Goal: Obtain resource: Download file/media

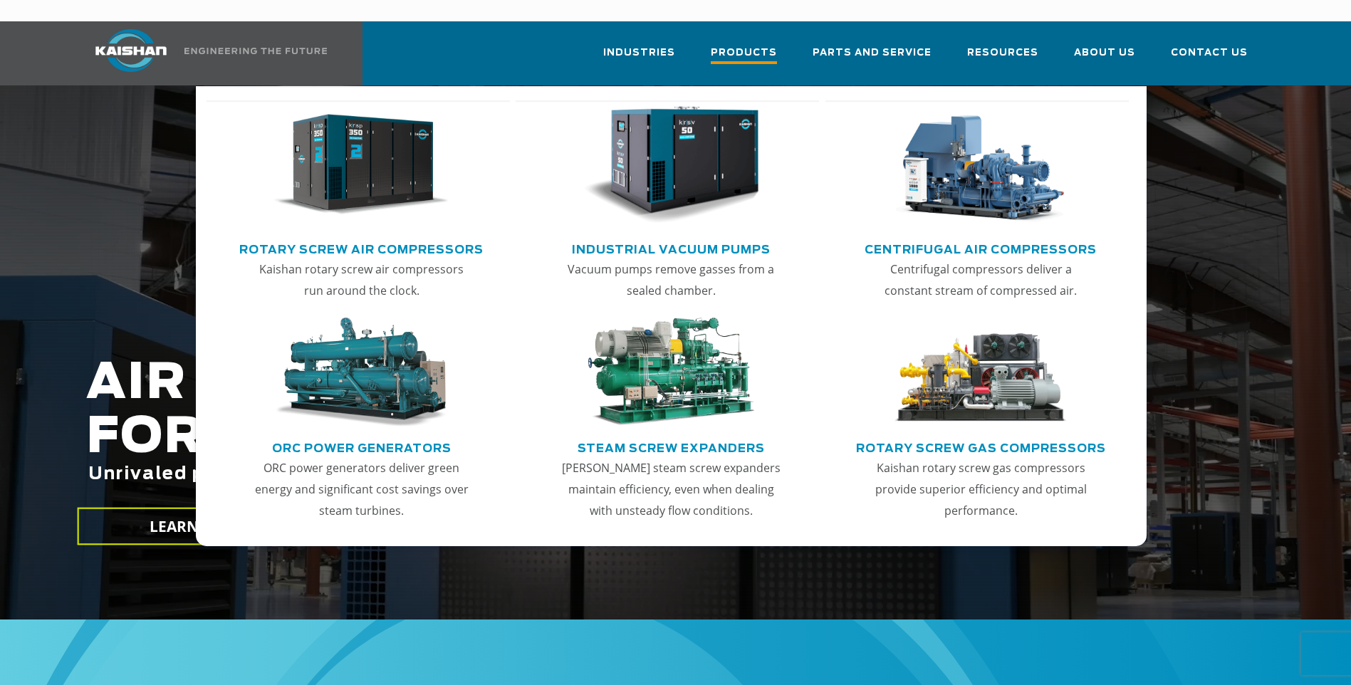
click at [777, 45] on span "Products" at bounding box center [744, 54] width 66 height 19
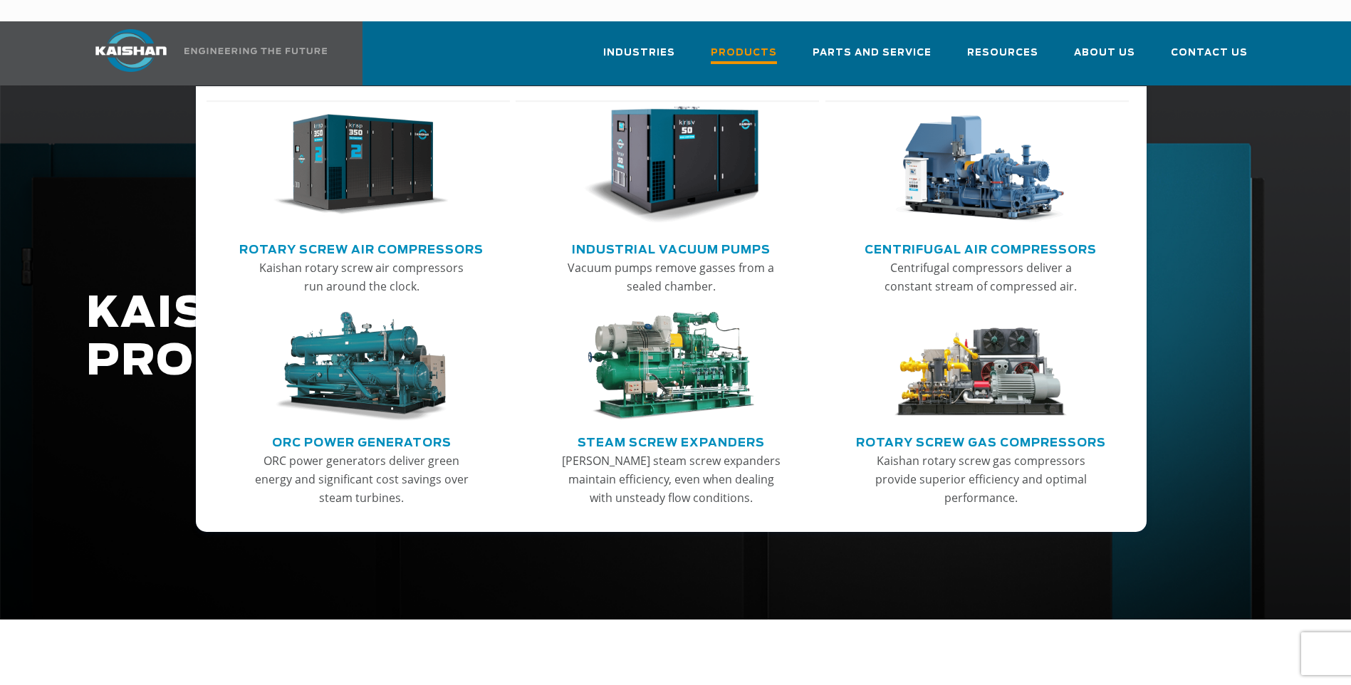
click at [764, 45] on span "Products" at bounding box center [744, 54] width 66 height 19
click at [399, 237] on link "Rotary Screw Air Compressors" at bounding box center [361, 247] width 244 height 21
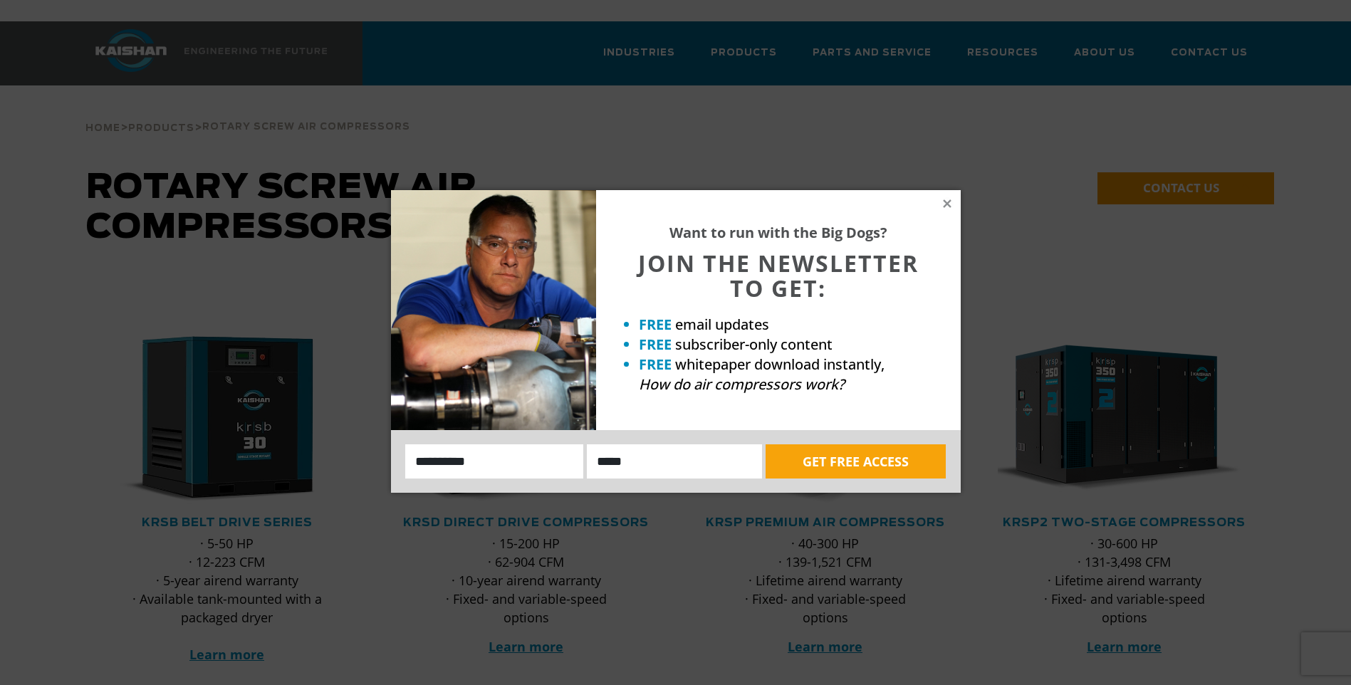
click at [937, 205] on div "Want to run with the Big Dogs? JOIN THE NEWSLETTER TO GET: FREE email updates F…" at bounding box center [778, 310] width 365 height 240
click at [942, 202] on icon at bounding box center [947, 203] width 13 height 13
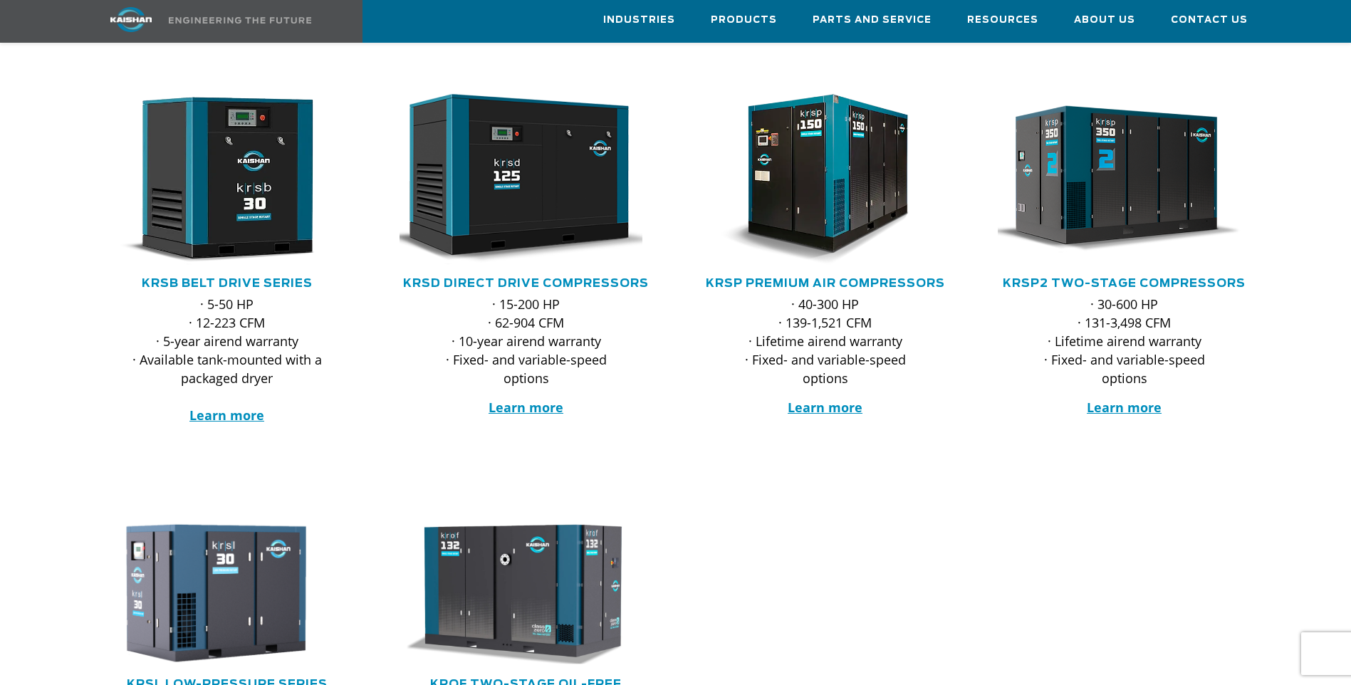
scroll to position [356, 0]
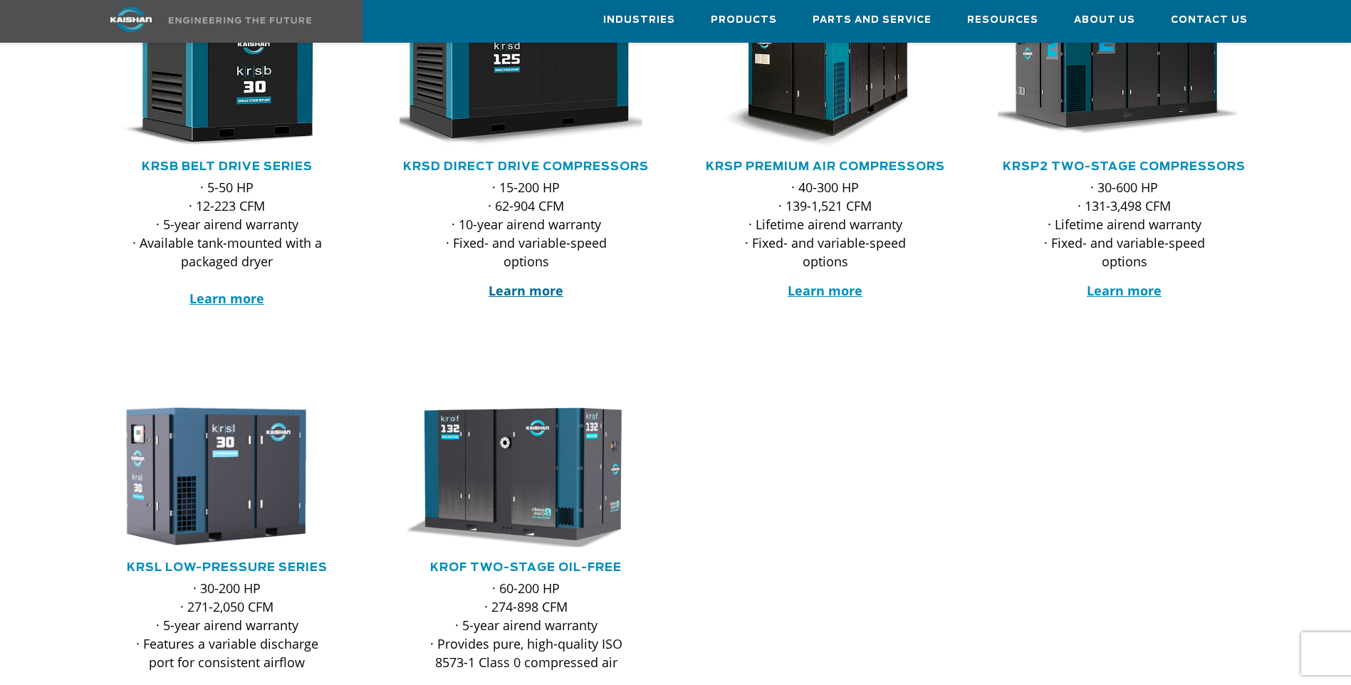
click at [506, 282] on strong "Learn more" at bounding box center [526, 290] width 75 height 17
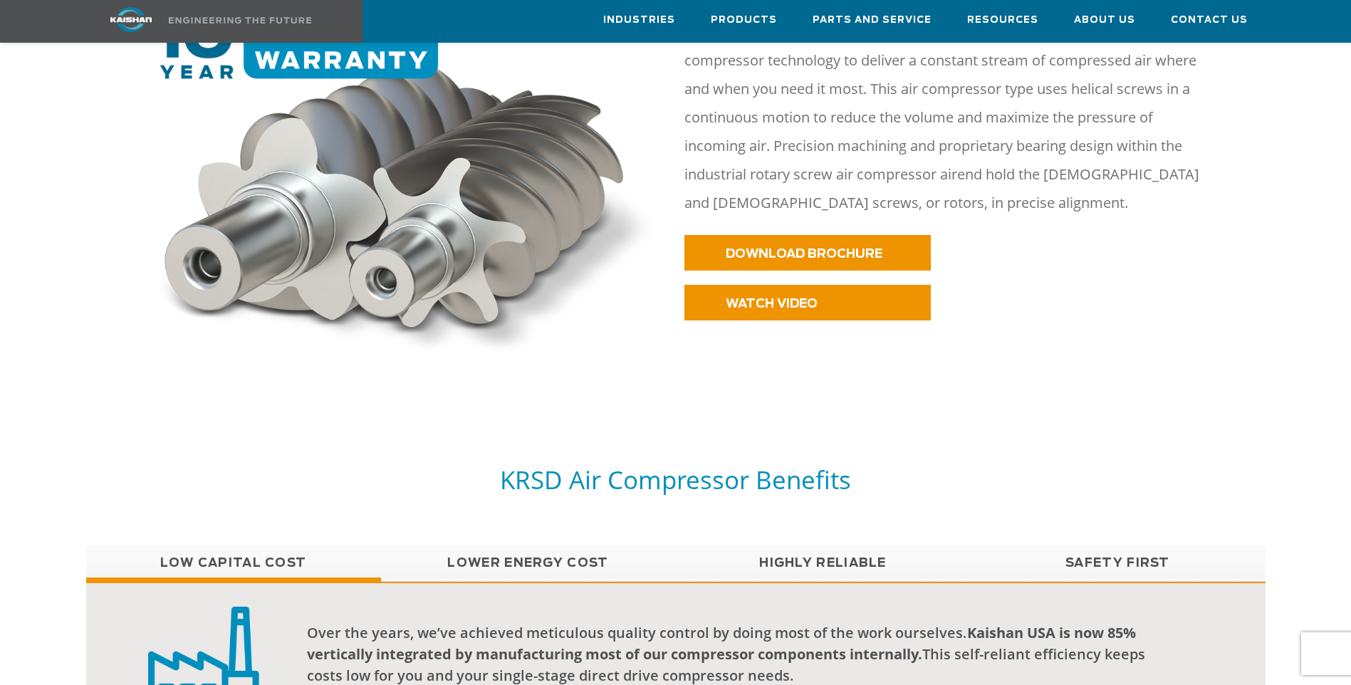
scroll to position [783, 0]
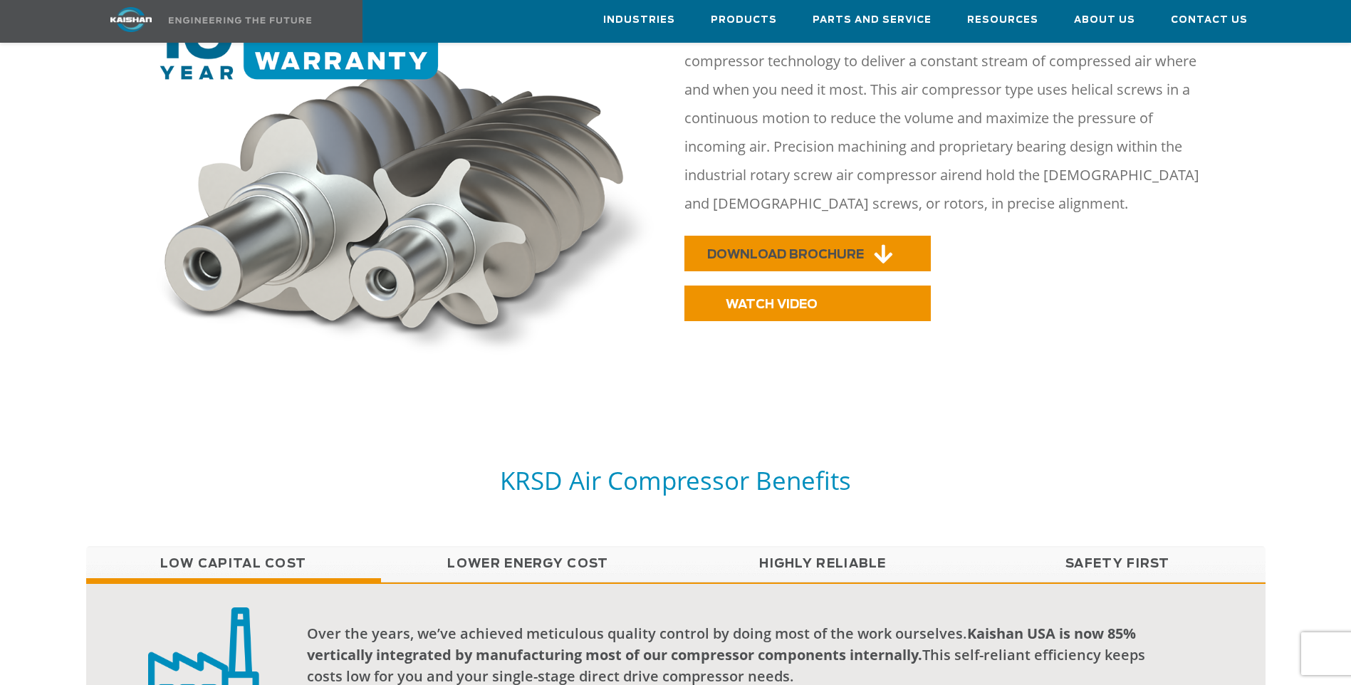
click at [813, 249] on span "DOWNLOAD BROCHURE" at bounding box center [785, 255] width 157 height 12
